Goal: Information Seeking & Learning: Learn about a topic

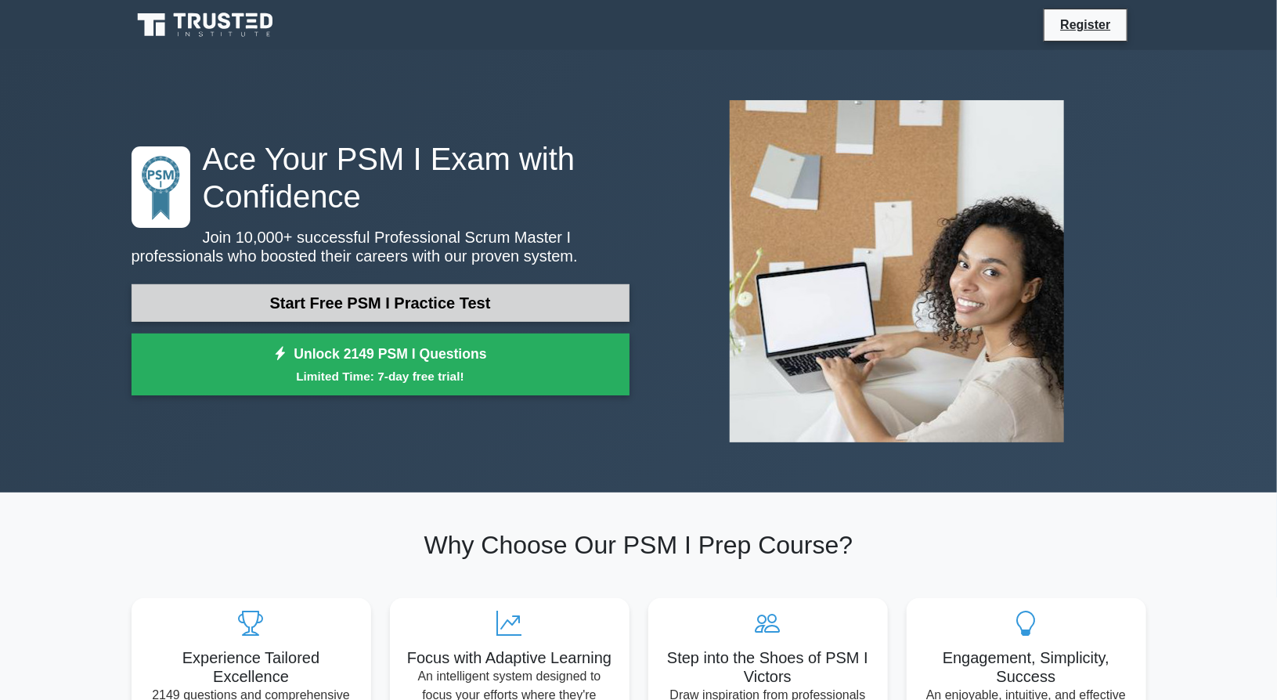
click at [299, 299] on link "Start Free PSM I Practice Test" at bounding box center [380, 303] width 498 height 38
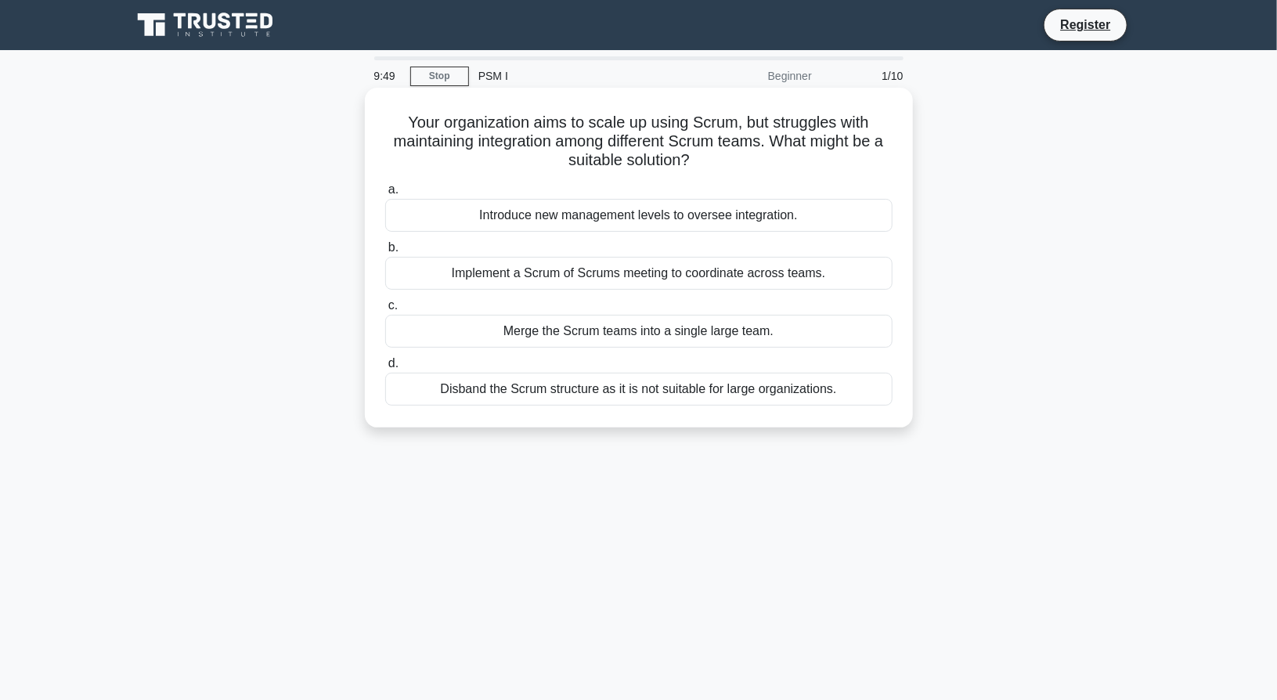
click at [576, 276] on div "Implement a Scrum of Scrums meeting to coordinate across teams." at bounding box center [638, 273] width 507 height 33
click at [385, 253] on input "b. Implement a Scrum of Scrums meeting to coordinate across teams." at bounding box center [385, 248] width 0 height 10
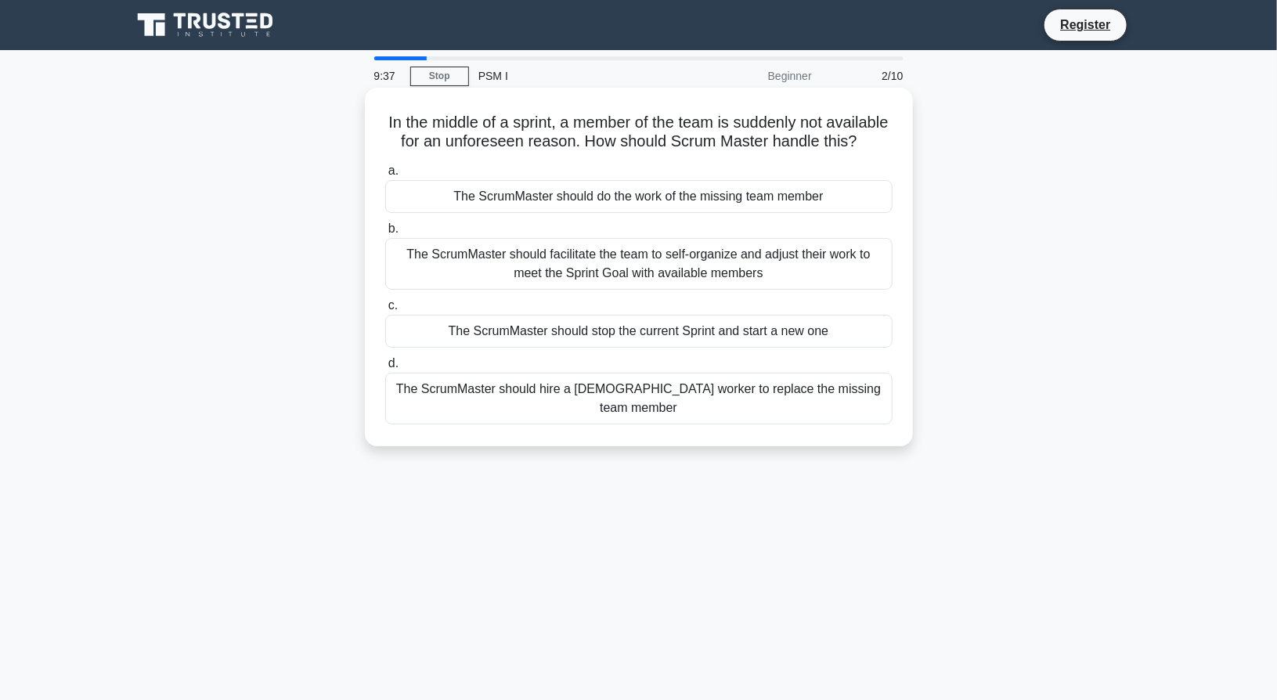
click at [780, 279] on div "The ScrumMaster should facilitate the team to self-organize and adjust their wo…" at bounding box center [638, 264] width 507 height 52
click at [385, 234] on input "b. The ScrumMaster should facilitate the team to self-organize and adjust their…" at bounding box center [385, 229] width 0 height 10
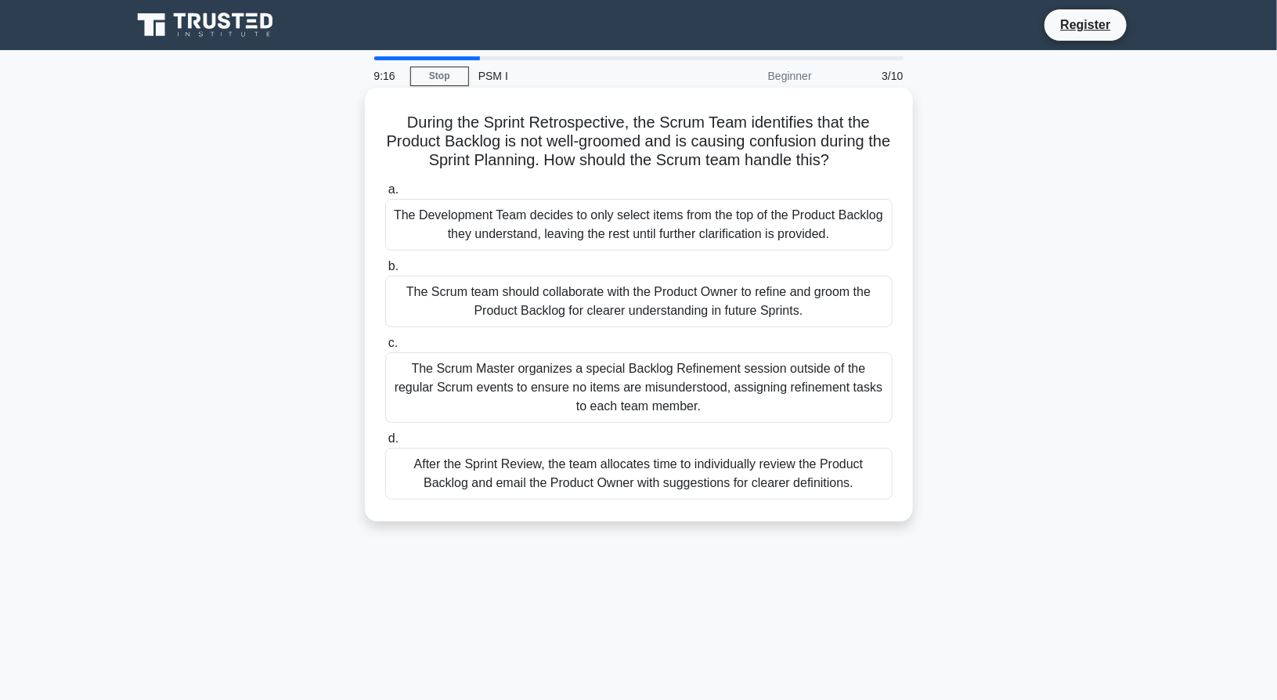
click at [709, 290] on div "The Scrum team should collaborate with the Product Owner to refine and groom th…" at bounding box center [638, 302] width 507 height 52
click at [385, 272] on input "b. The Scrum team should collaborate with the Product Owner to refine and groom…" at bounding box center [385, 266] width 0 height 10
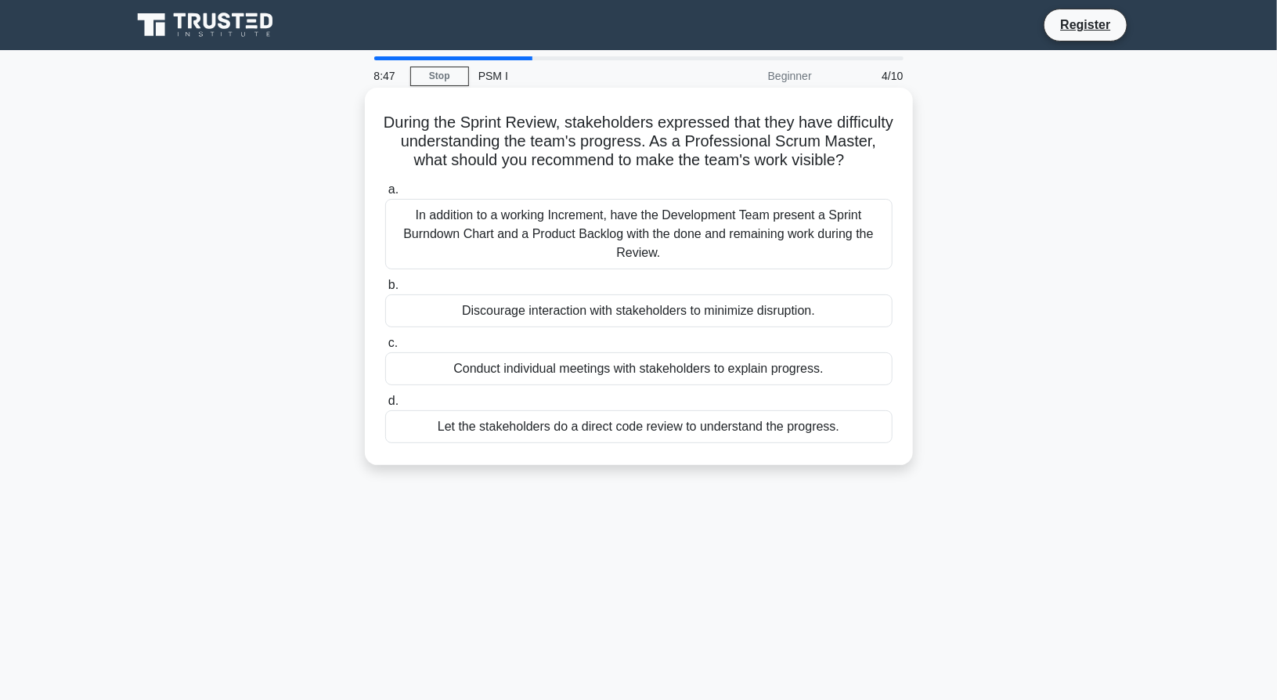
click at [802, 258] on div "In addition to a working Increment, have the Development Team present a Sprint …" at bounding box center [638, 234] width 507 height 70
click at [385, 195] on input "a. In addition to a working Increment, have the Development Team present a Spri…" at bounding box center [385, 190] width 0 height 10
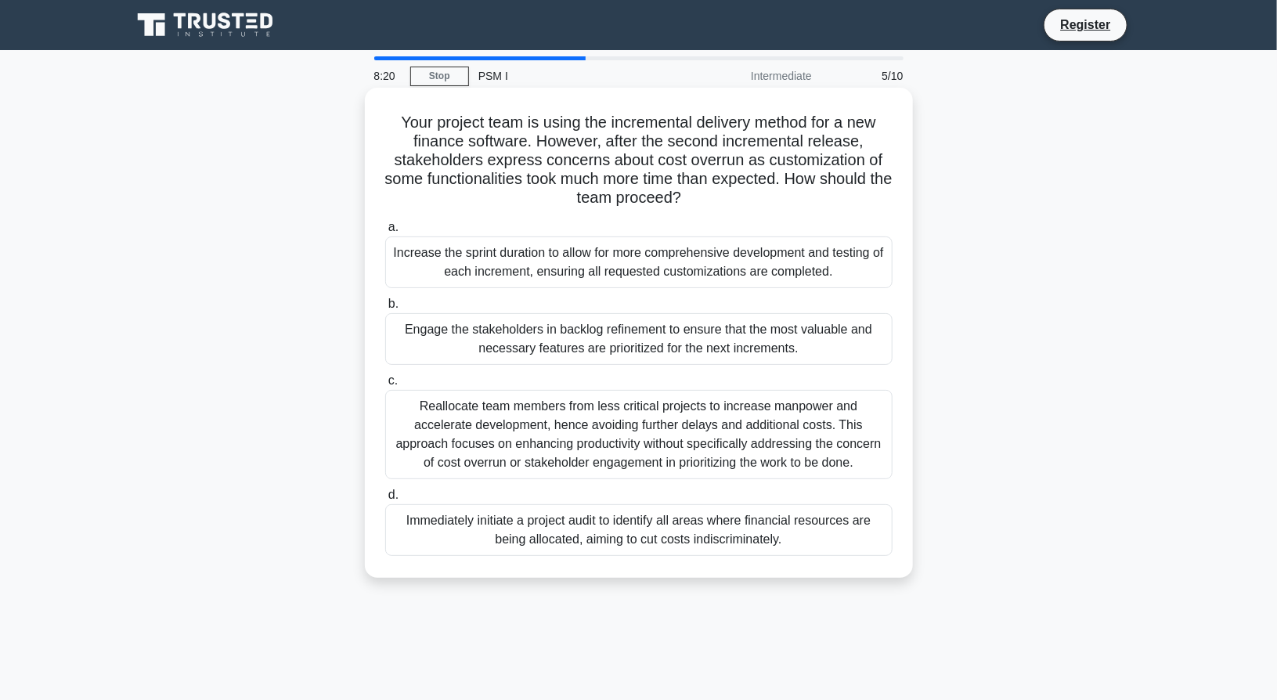
click at [675, 347] on div "Engage the stakeholders in backlog refinement to ensure that the most valuable …" at bounding box center [638, 339] width 507 height 52
click at [385, 309] on input "b. Engage the stakeholders in backlog refinement to ensure that the most valuab…" at bounding box center [385, 304] width 0 height 10
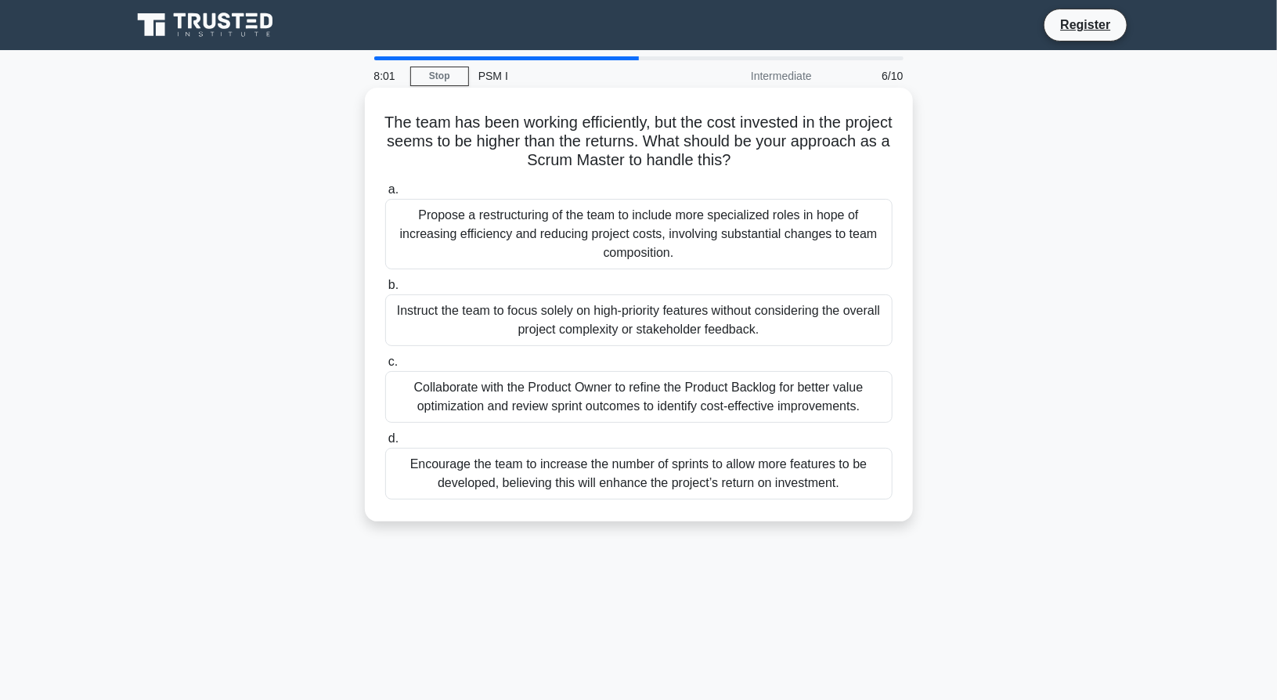
click at [780, 395] on div "Collaborate with the Product Owner to refine the Product Backlog for better val…" at bounding box center [638, 397] width 507 height 52
click at [385, 367] on input "c. Collaborate with the Product Owner to refine the Product Backlog for better …" at bounding box center [385, 362] width 0 height 10
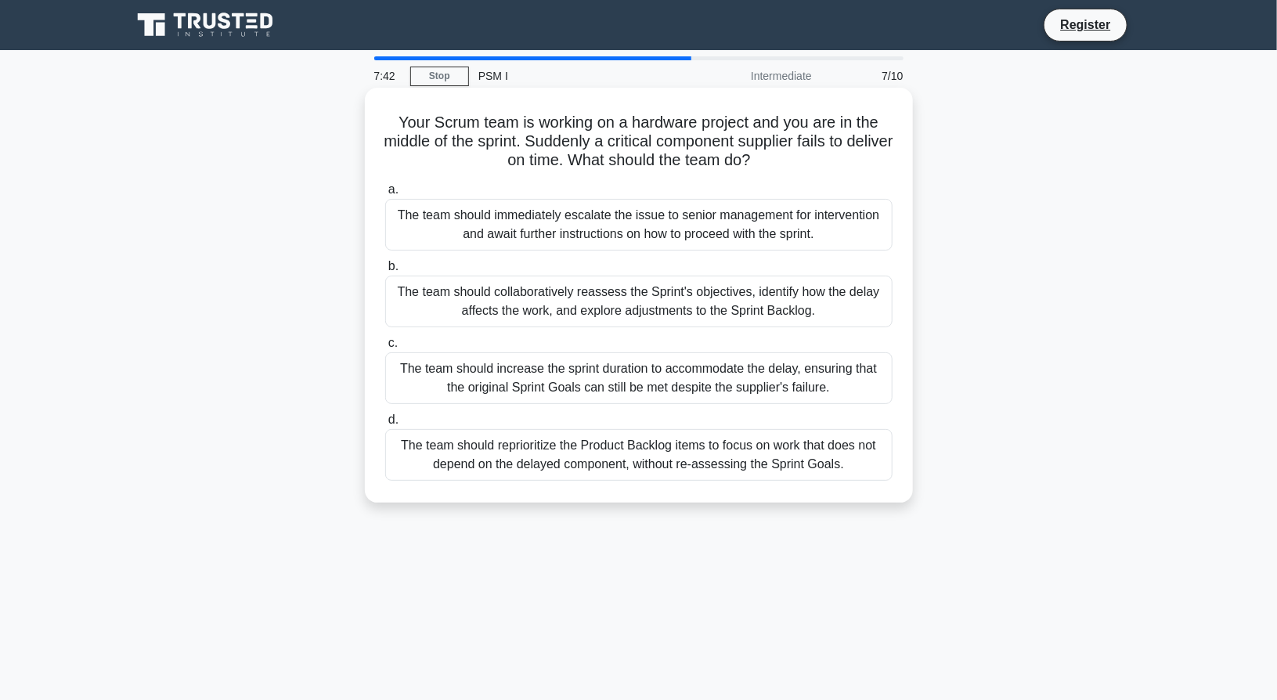
click at [731, 308] on div "The team should collaboratively reassess the Sprint's objectives, identify how …" at bounding box center [638, 302] width 507 height 52
click at [385, 272] on input "b. The team should collaboratively reassess the Sprint's objectives, identify h…" at bounding box center [385, 266] width 0 height 10
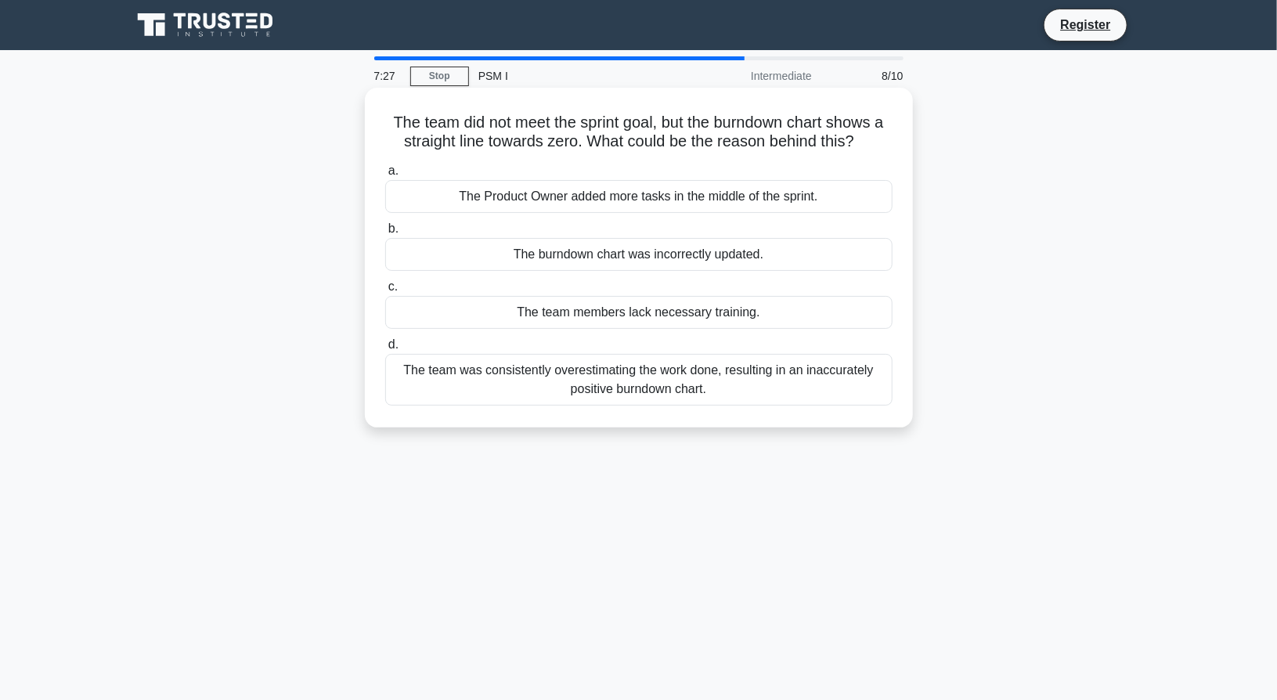
click at [774, 391] on div "The team was consistently overestimating the work done, resulting in an inaccur…" at bounding box center [638, 380] width 507 height 52
click at [385, 350] on input "d. The team was consistently overestimating the work done, resulting in an inac…" at bounding box center [385, 345] width 0 height 10
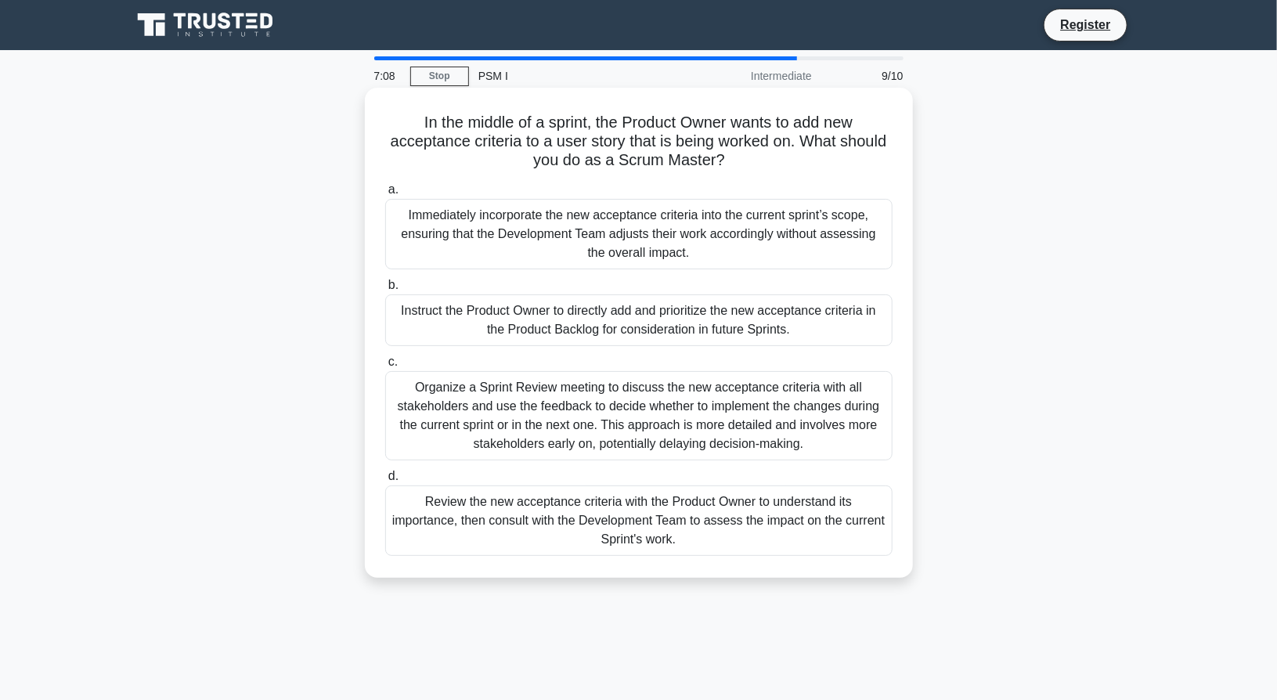
click at [772, 502] on div "Review the new acceptance criteria with the Product Owner to understand its imp…" at bounding box center [638, 520] width 507 height 70
click at [385, 481] on input "d. Review the new acceptance criteria with the Product Owner to understand its …" at bounding box center [385, 476] width 0 height 10
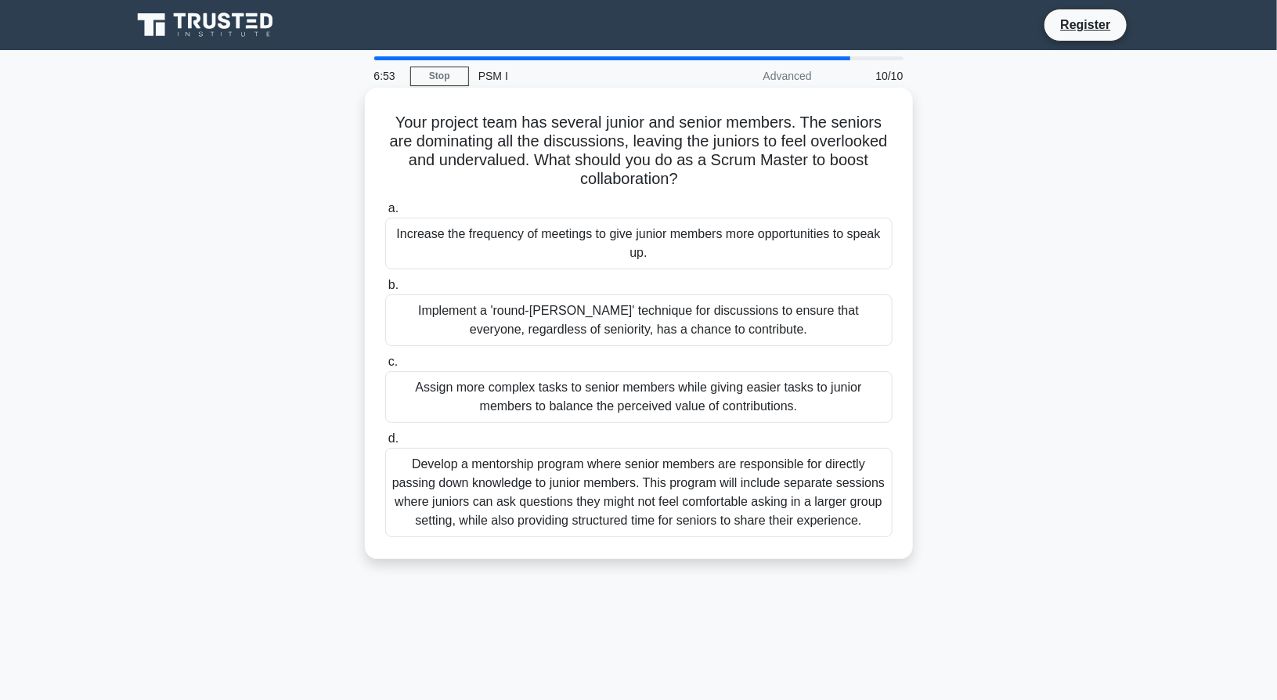
click at [748, 326] on div "Implement a 'round-[PERSON_NAME]' technique for discussions to ensure that ever…" at bounding box center [638, 320] width 507 height 52
click at [385, 290] on input "b. Implement a 'round-[PERSON_NAME]' technique for discussions to ensure that e…" at bounding box center [385, 285] width 0 height 10
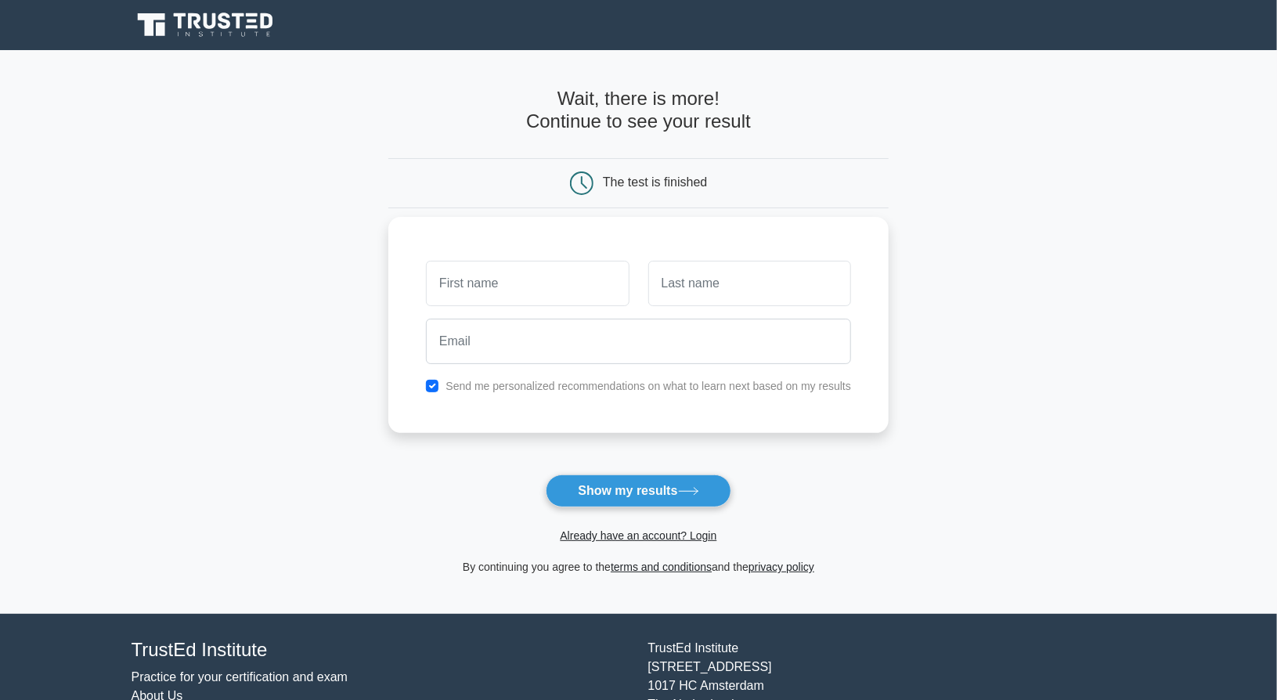
click at [564, 384] on label "Send me personalized recommendations on what to learn next based on my results" at bounding box center [647, 386] width 405 height 13
click at [435, 387] on input "checkbox" at bounding box center [432, 386] width 13 height 13
checkbox input "false"
click at [490, 282] on input "text" at bounding box center [527, 283] width 203 height 45
type input "Nadiia"
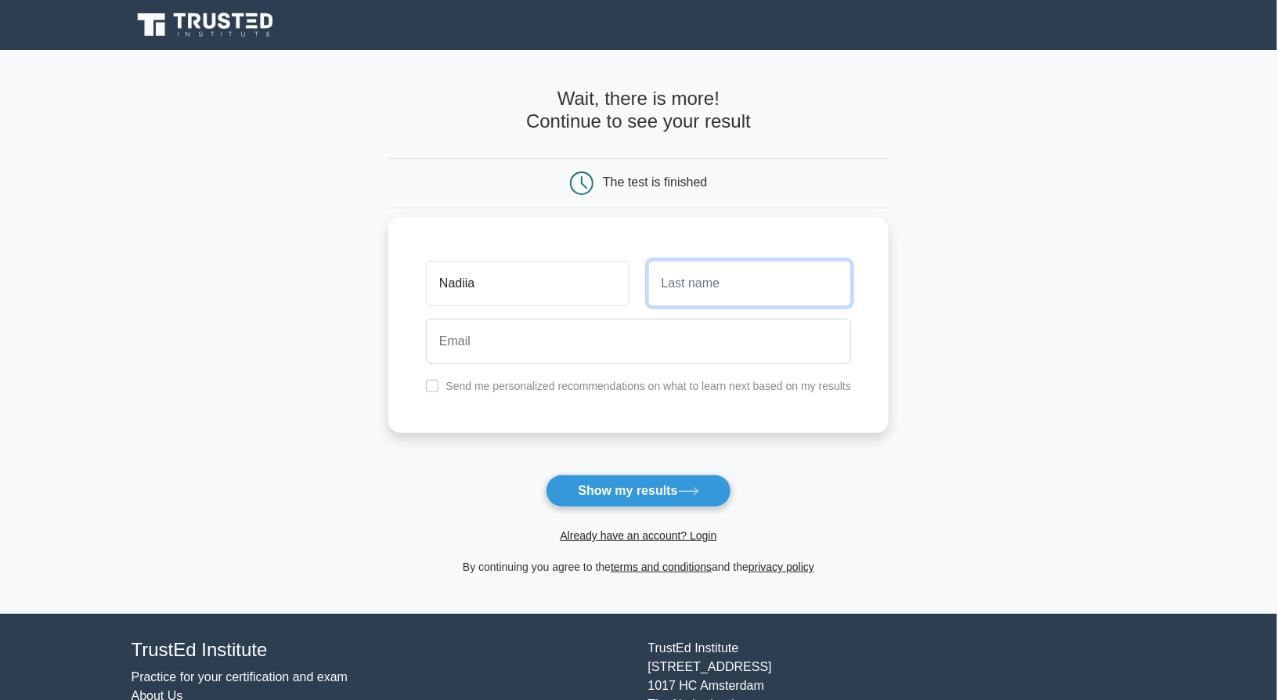
click at [679, 289] on input "text" at bounding box center [749, 283] width 203 height 45
type input "Pi"
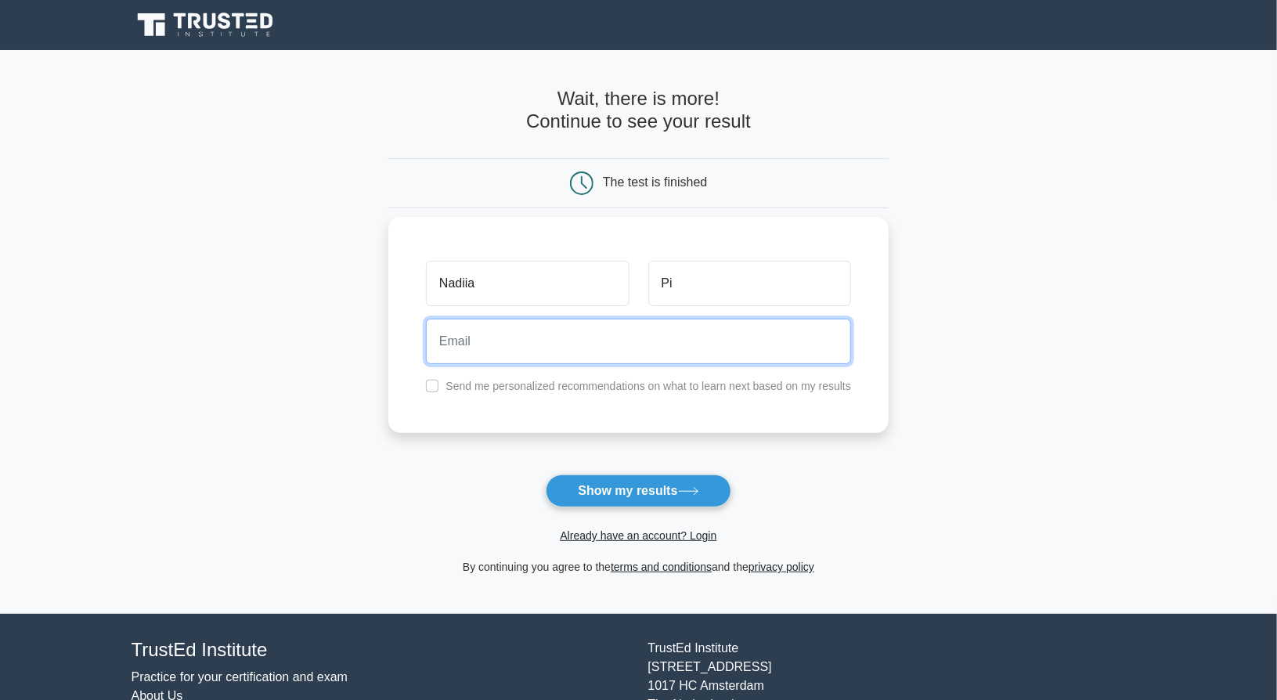
click at [538, 345] on input "email" at bounding box center [638, 341] width 425 height 45
type input "nadiasapko@gmail.com"
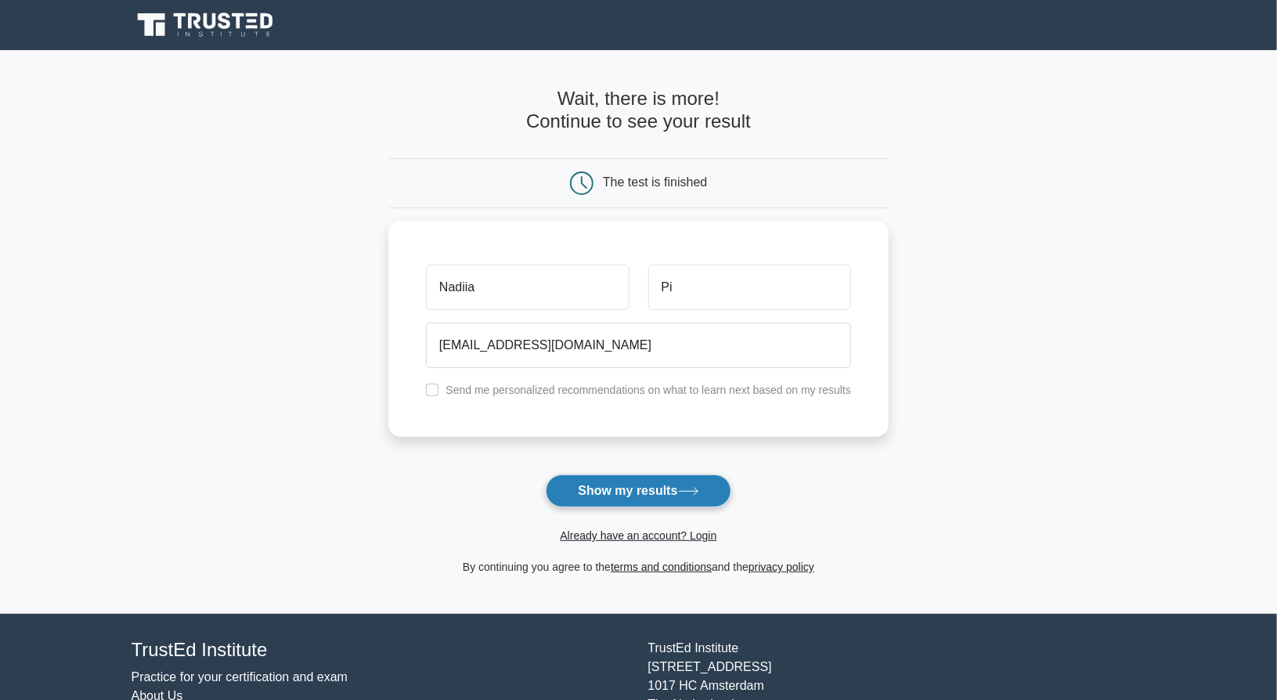
click at [611, 489] on button "Show my results" at bounding box center [638, 490] width 185 height 33
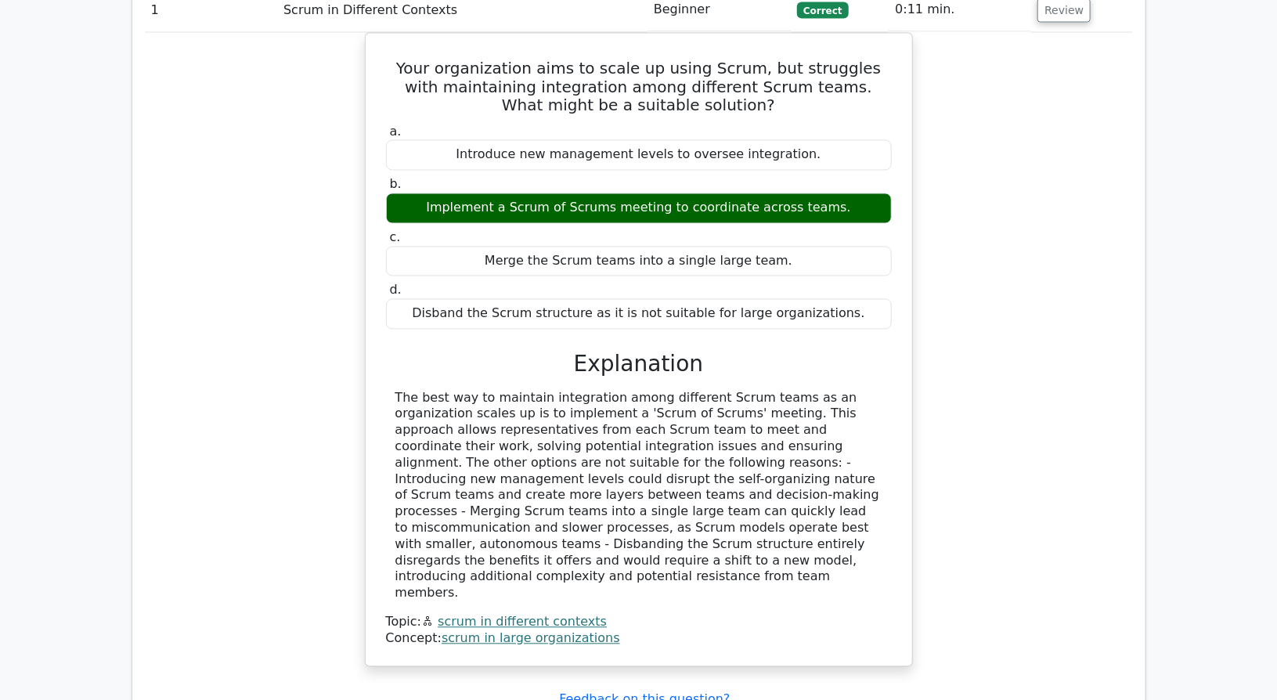
scroll to position [1418, 0]
